Goal: Find specific page/section: Find specific page/section

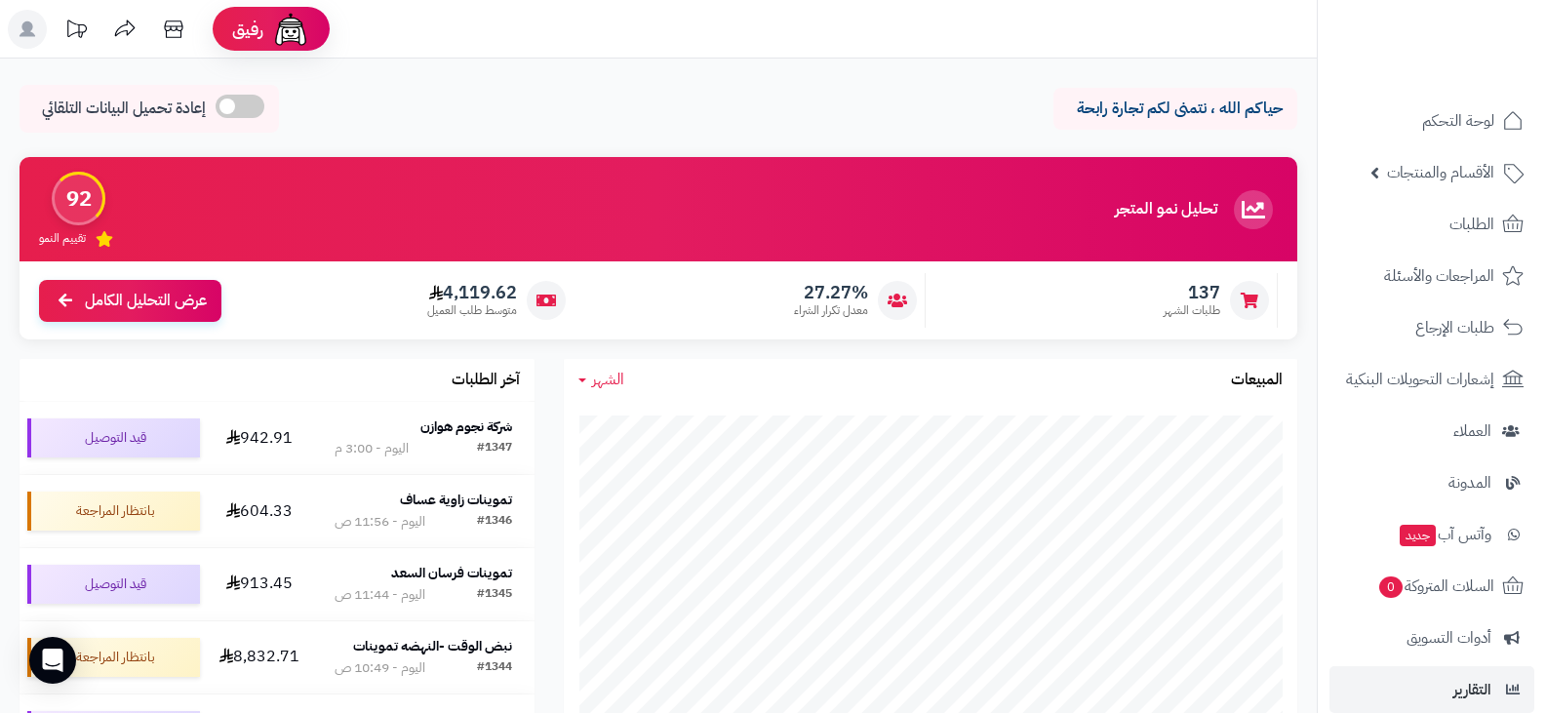
scroll to position [1073, 0]
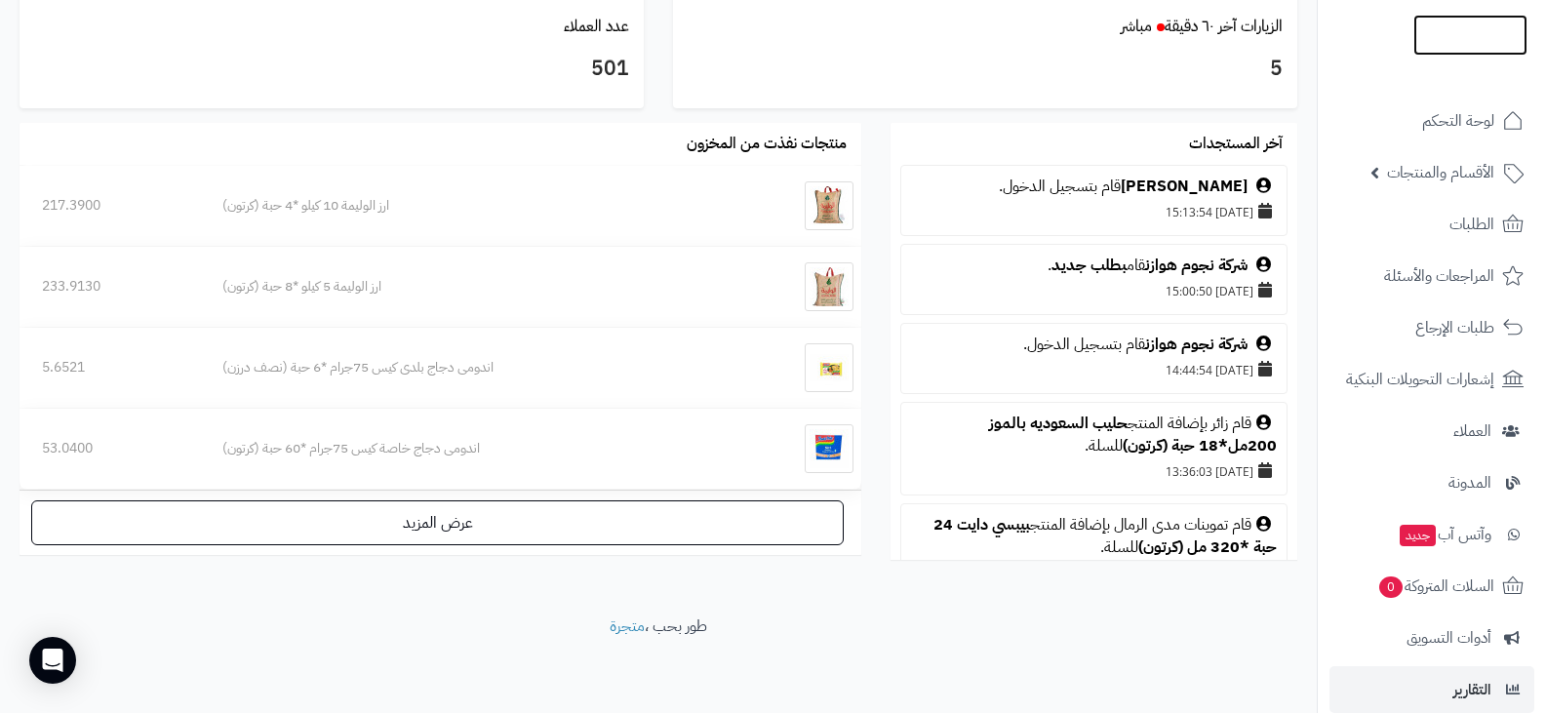
click at [1441, 26] on img at bounding box center [1470, 37] width 114 height 41
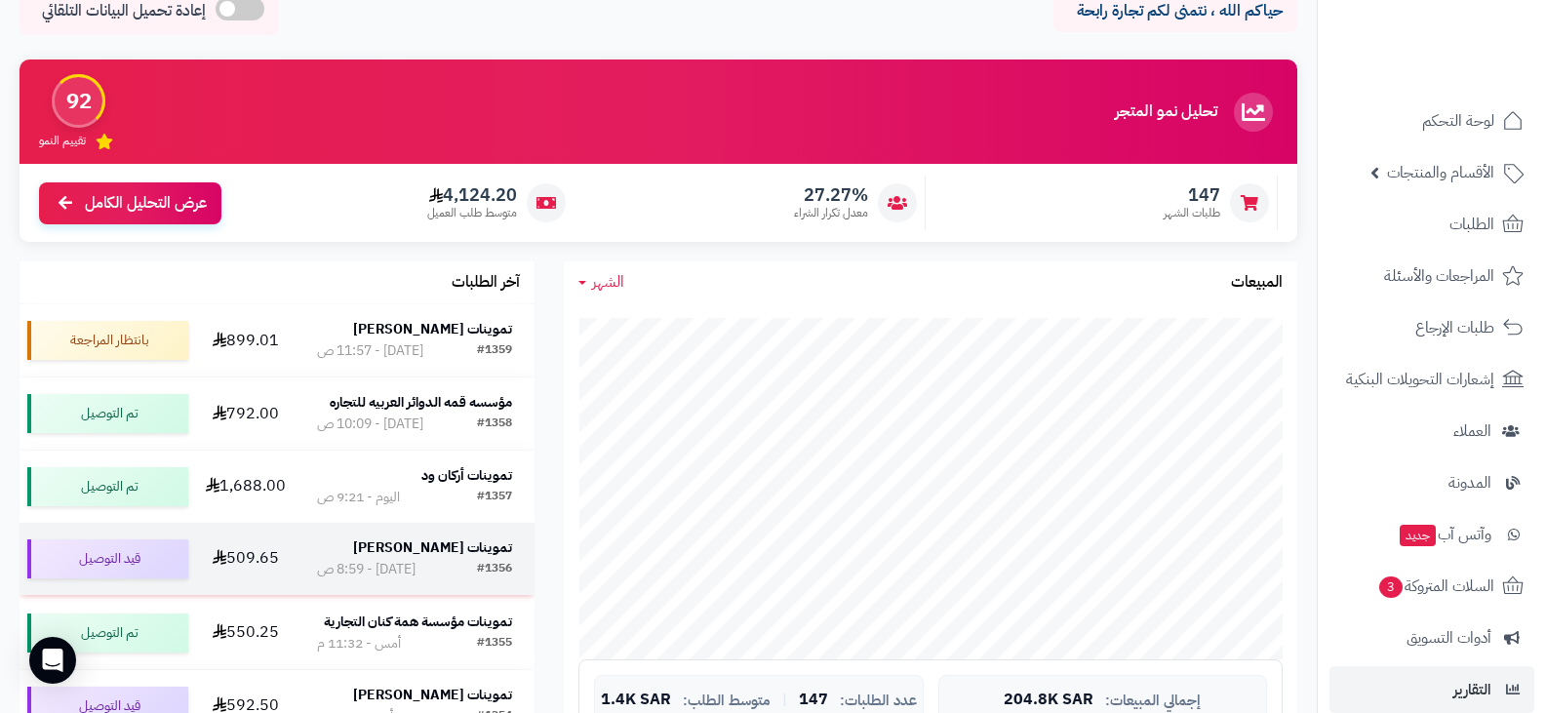
scroll to position [390, 0]
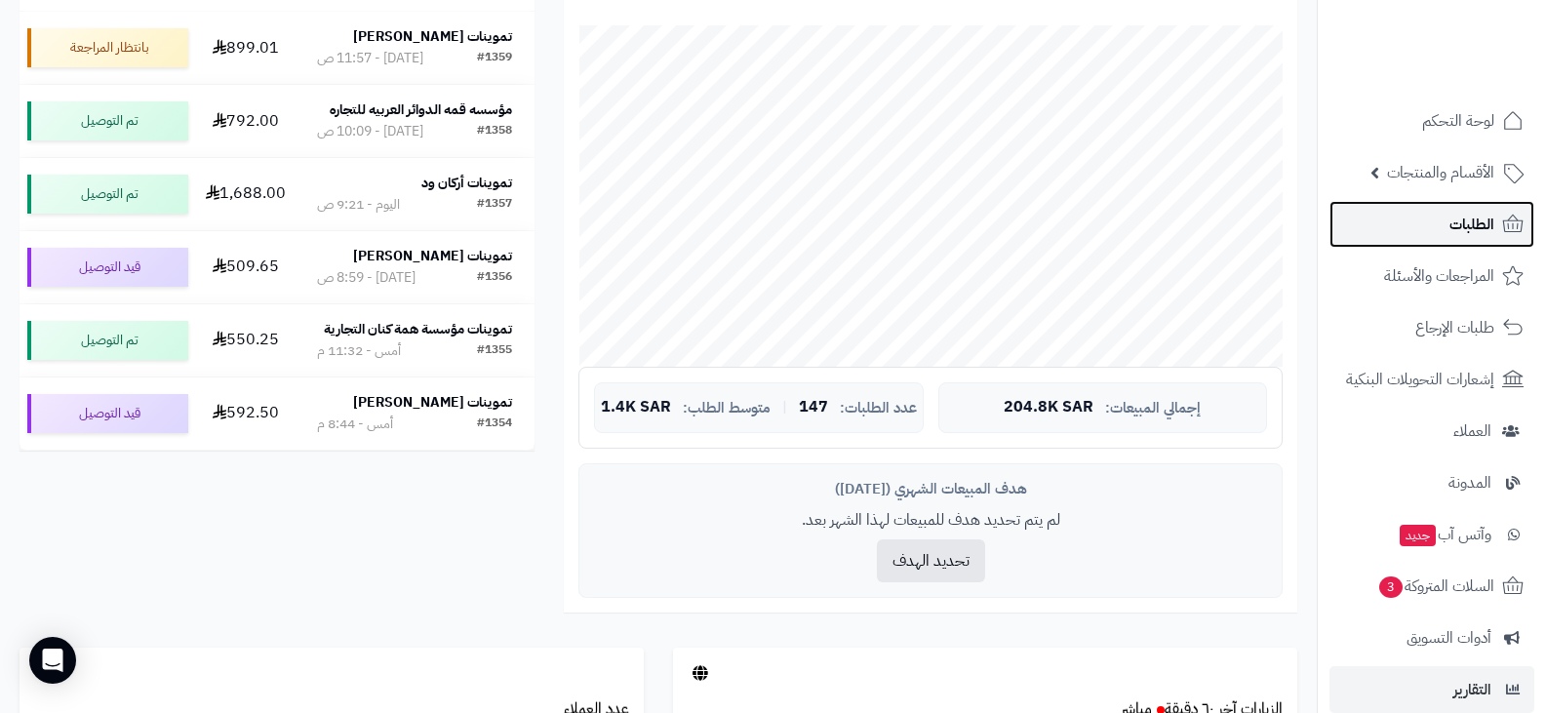
click at [1471, 219] on span "الطلبات" at bounding box center [1472, 224] width 45 height 27
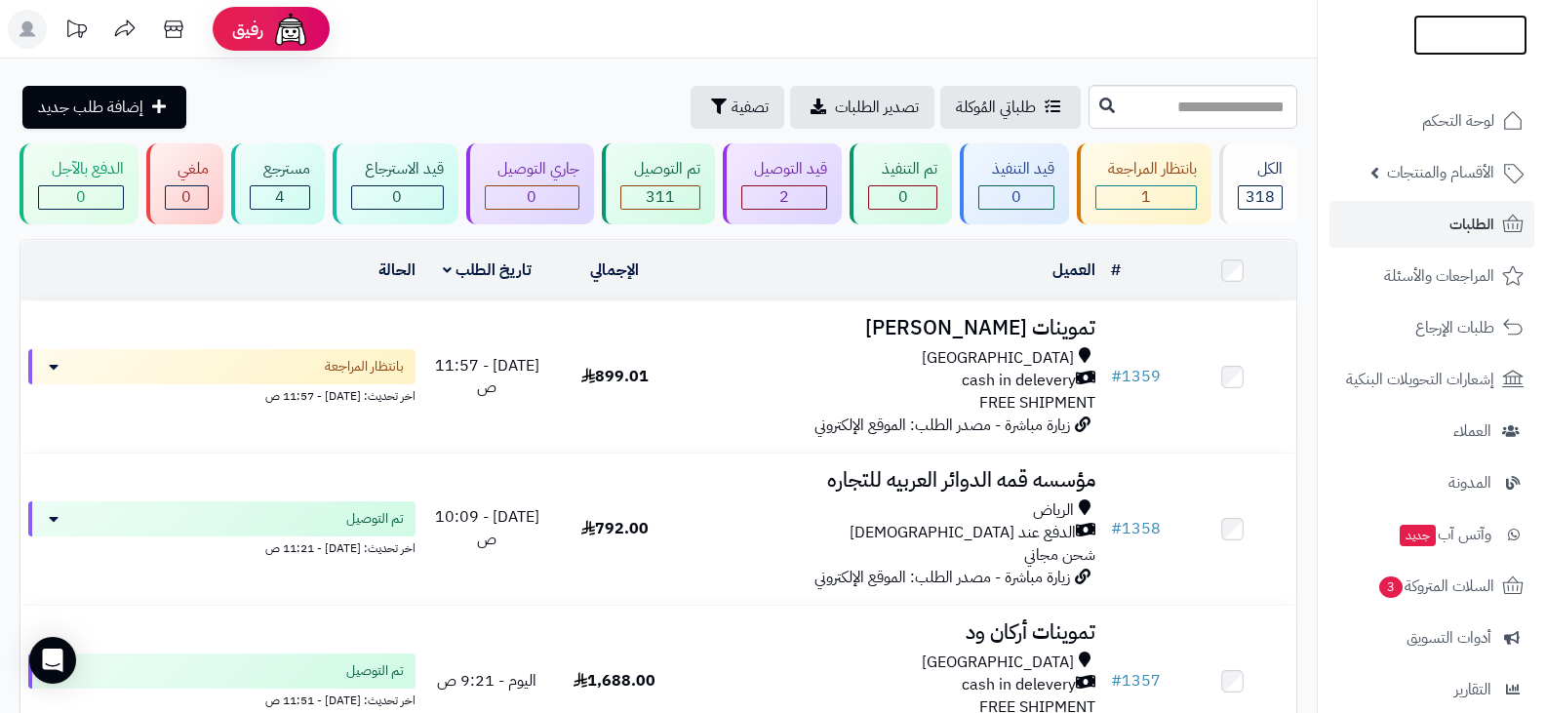
click at [1438, 56] on img at bounding box center [1470, 76] width 114 height 41
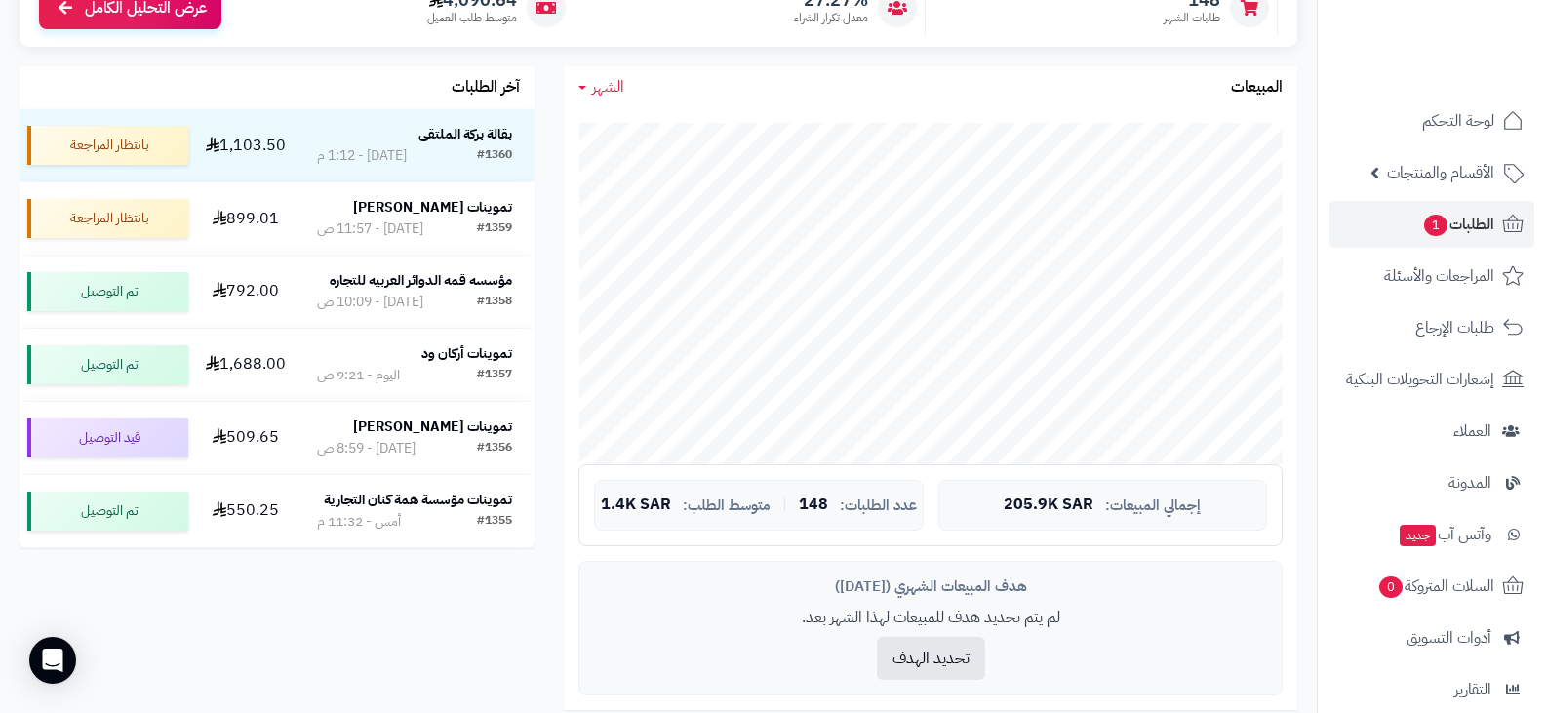
scroll to position [195, 0]
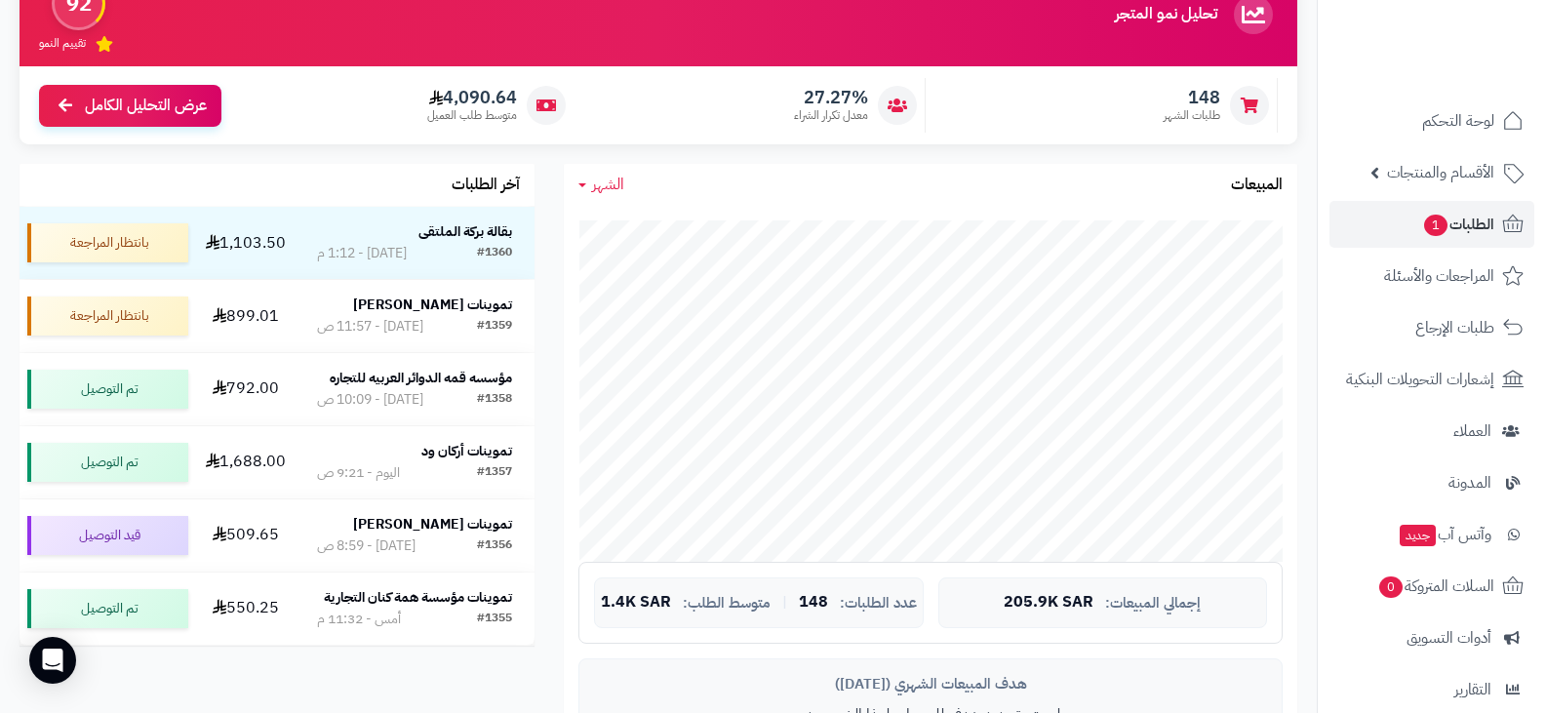
click at [593, 188] on span "الشهر" at bounding box center [608, 184] width 32 height 23
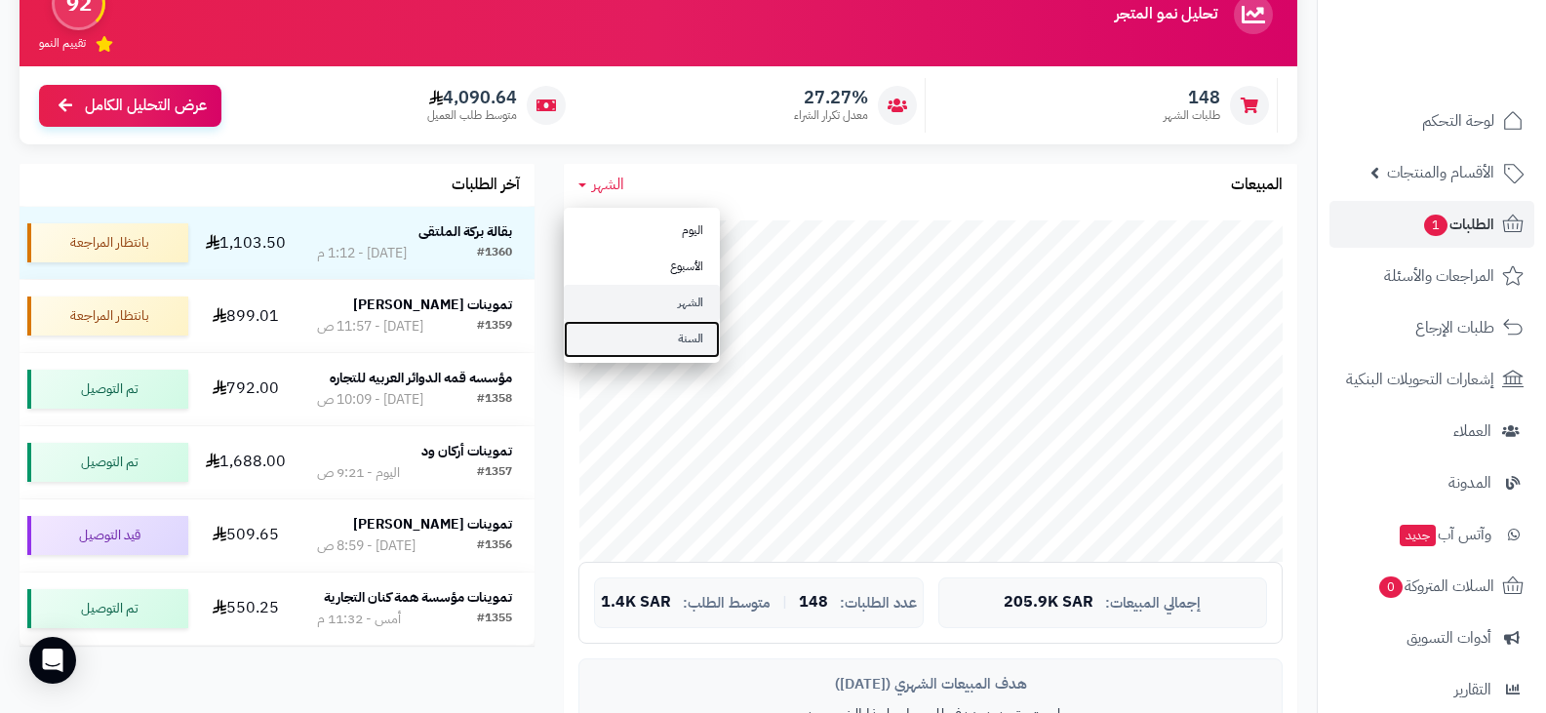
click at [687, 346] on link "السنة" at bounding box center [642, 339] width 156 height 36
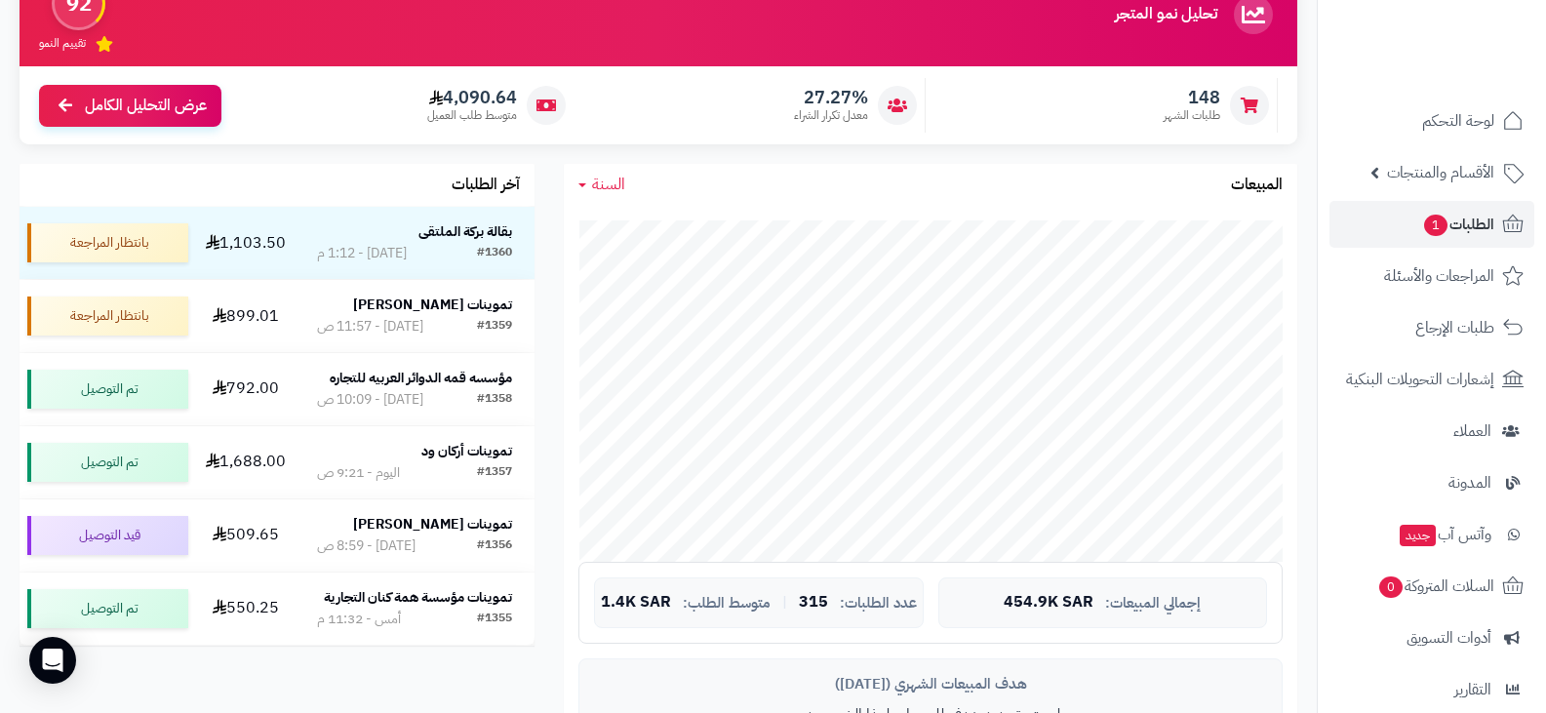
scroll to position [0, 0]
